Goal: Find specific page/section: Find specific page/section

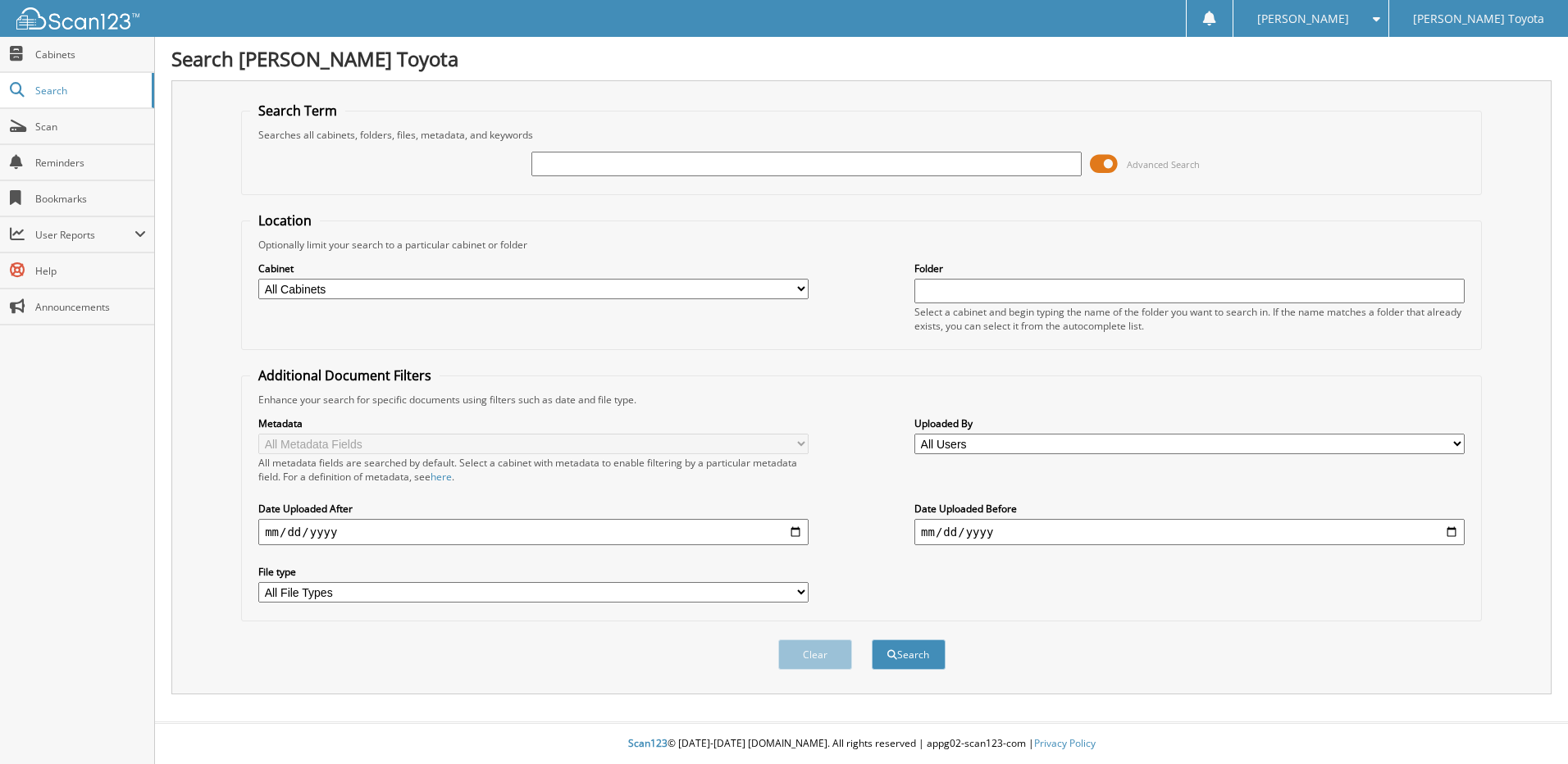
click at [819, 161] on input "text" at bounding box center [806, 164] width 550 height 25
type input "327046"
click at [923, 650] on button "Search" at bounding box center [908, 655] width 74 height 31
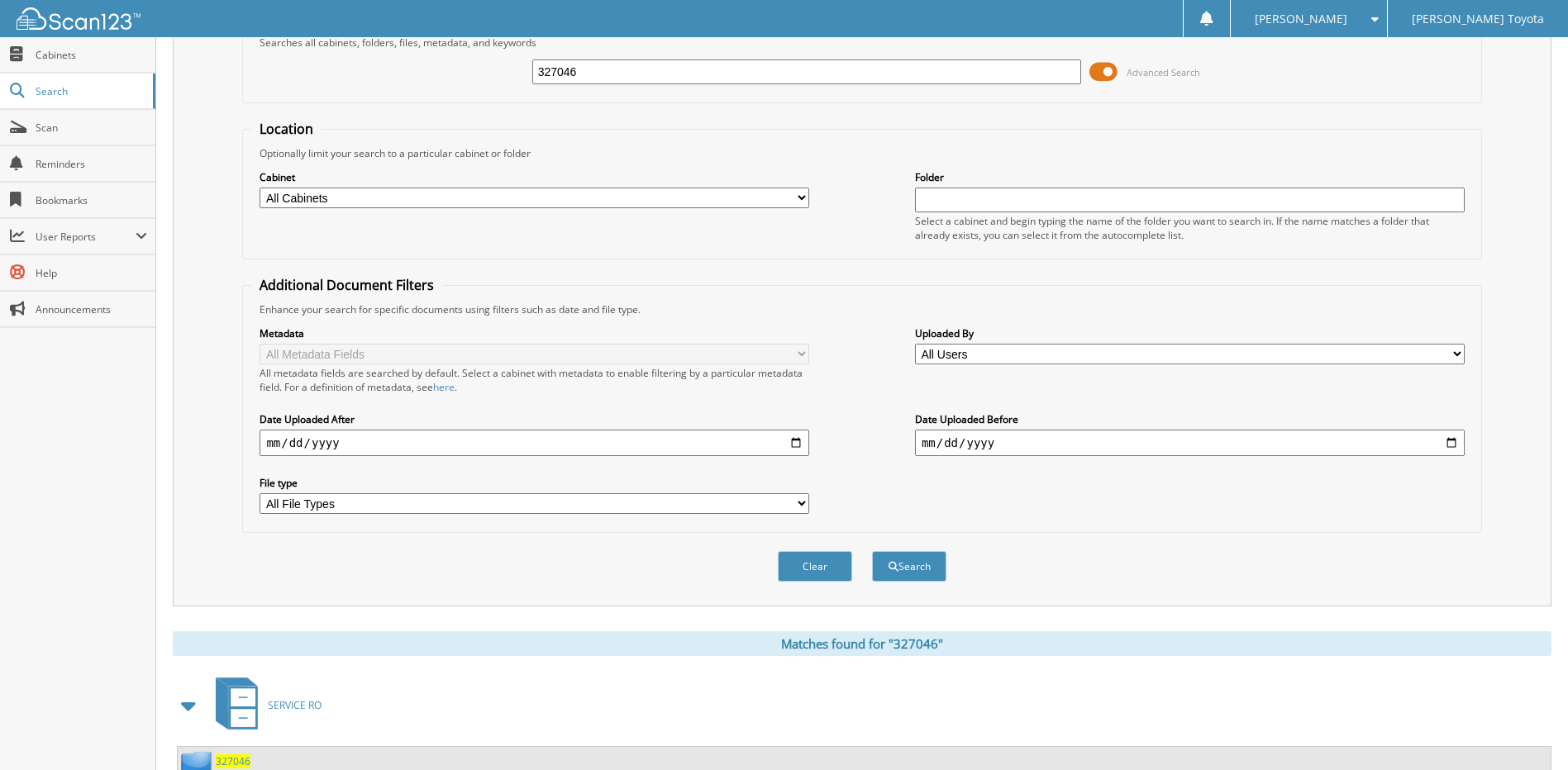
scroll to position [246, 0]
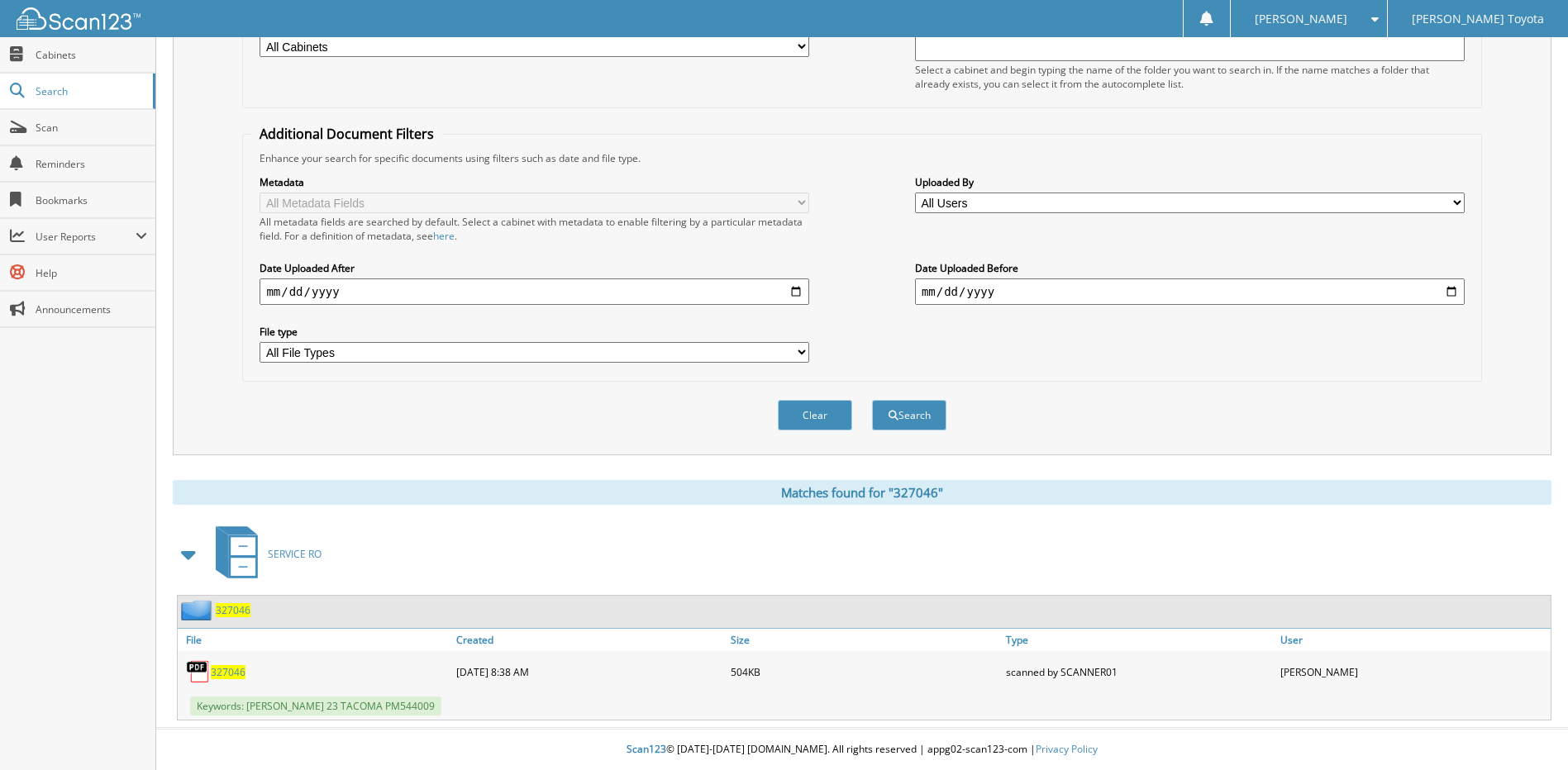
click at [226, 608] on span "327046" at bounding box center [233, 610] width 34 height 14
